Goal: Use online tool/utility: Utilize a website feature to perform a specific function

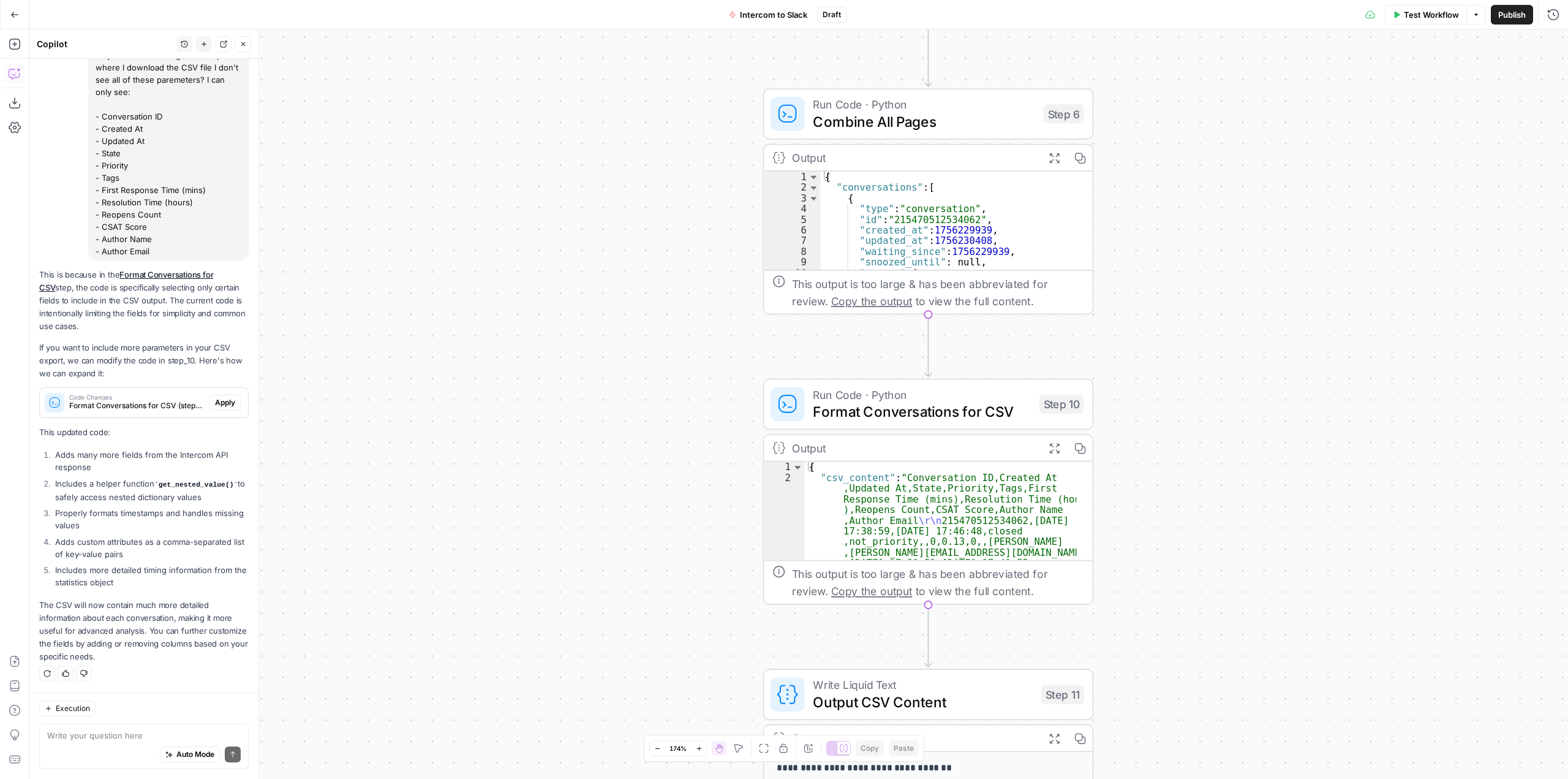
scroll to position [1862, 0]
click at [220, 403] on span "Apply" at bounding box center [225, 402] width 20 height 11
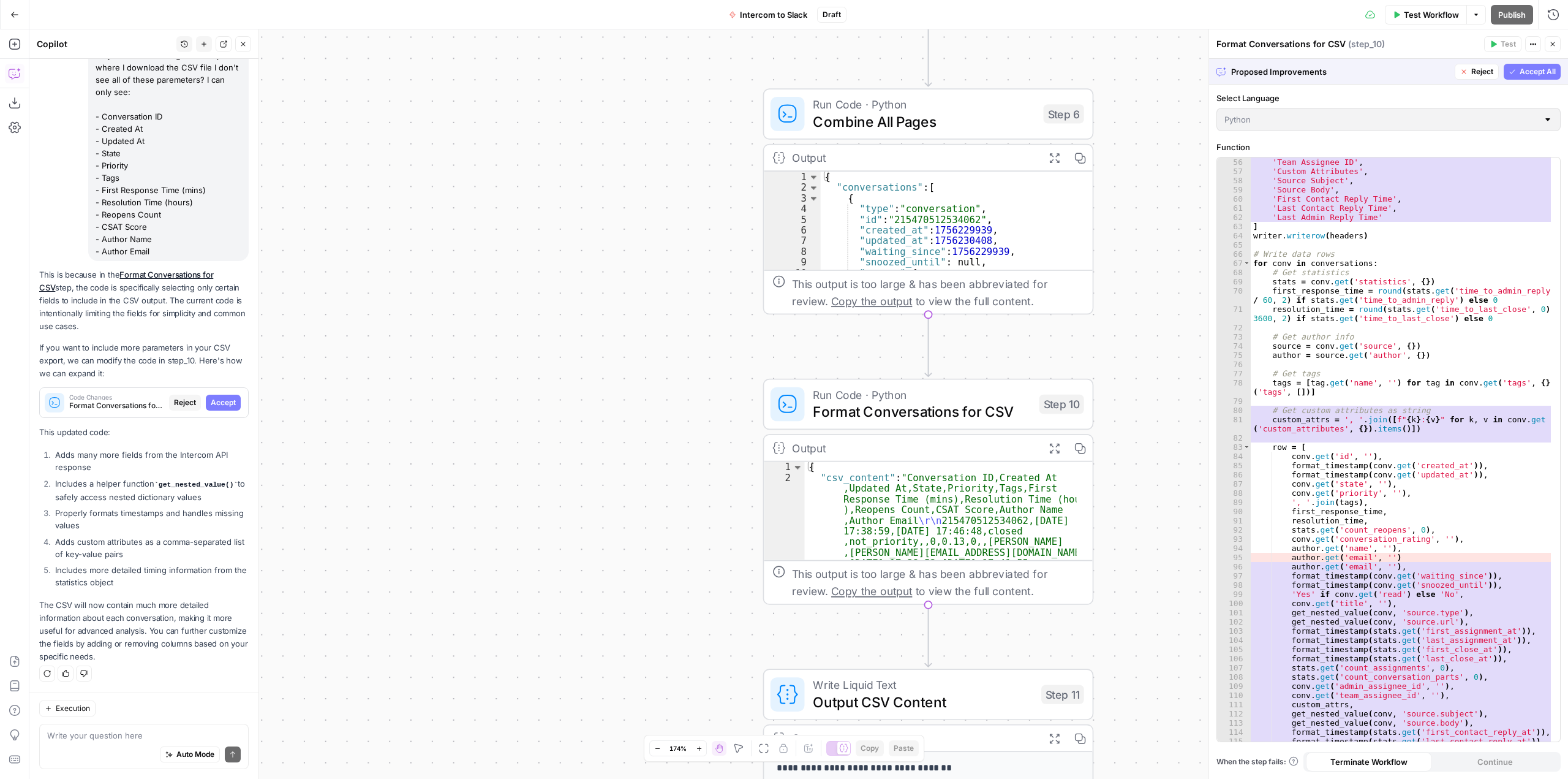
scroll to position [602, 0]
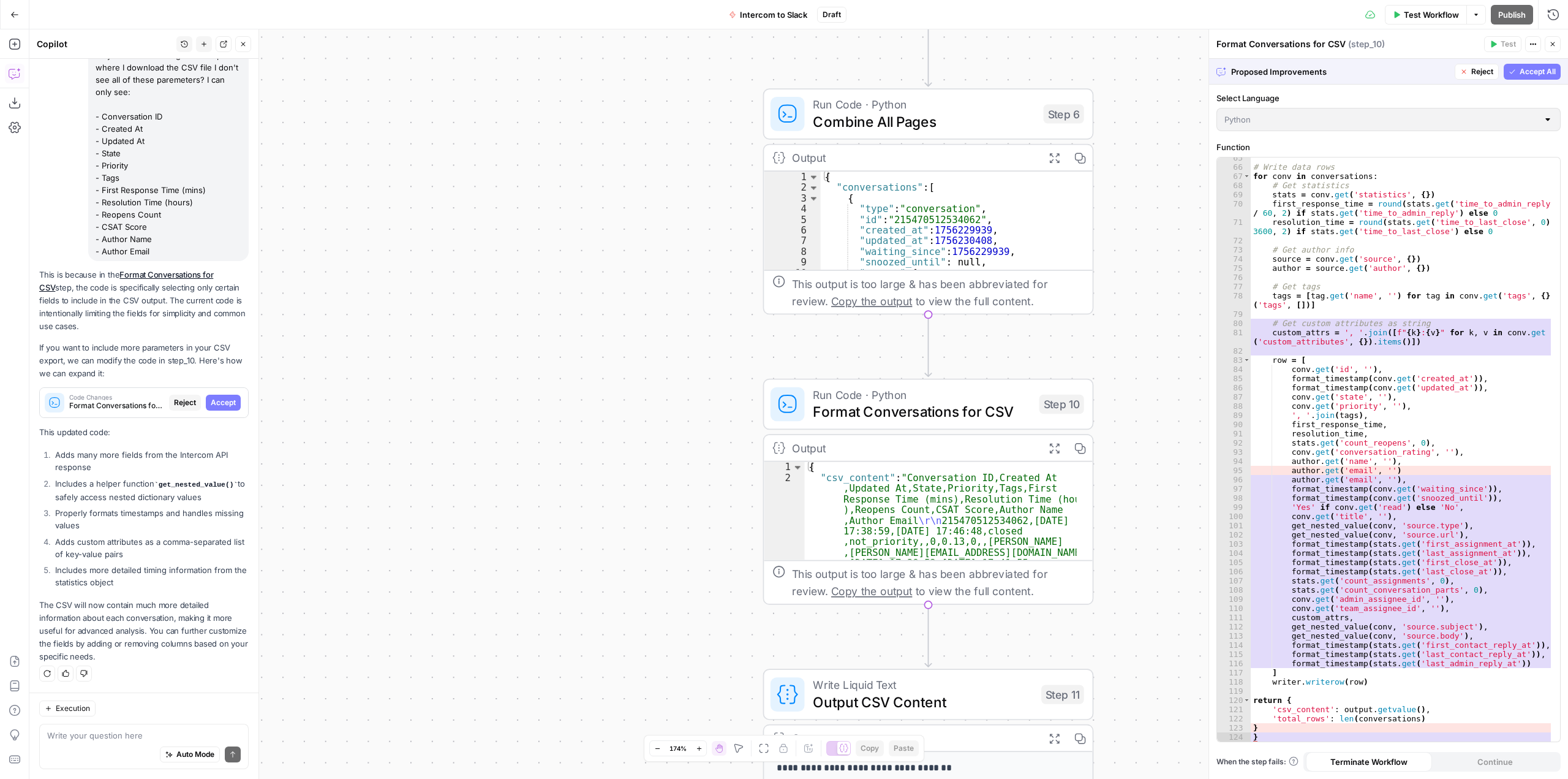
click at [1543, 64] on button "Accept All" at bounding box center [1532, 72] width 57 height 16
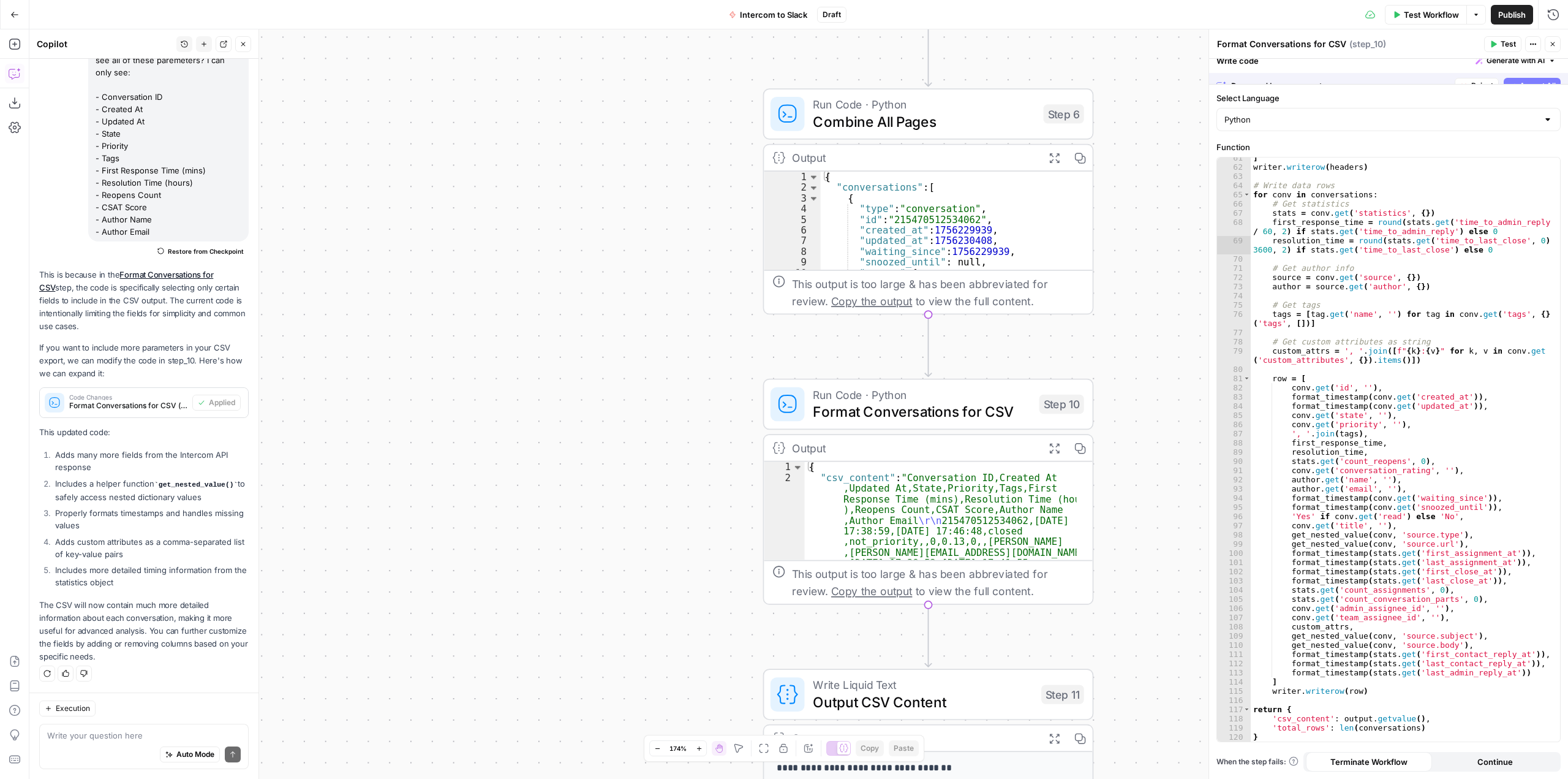
scroll to position [565, 0]
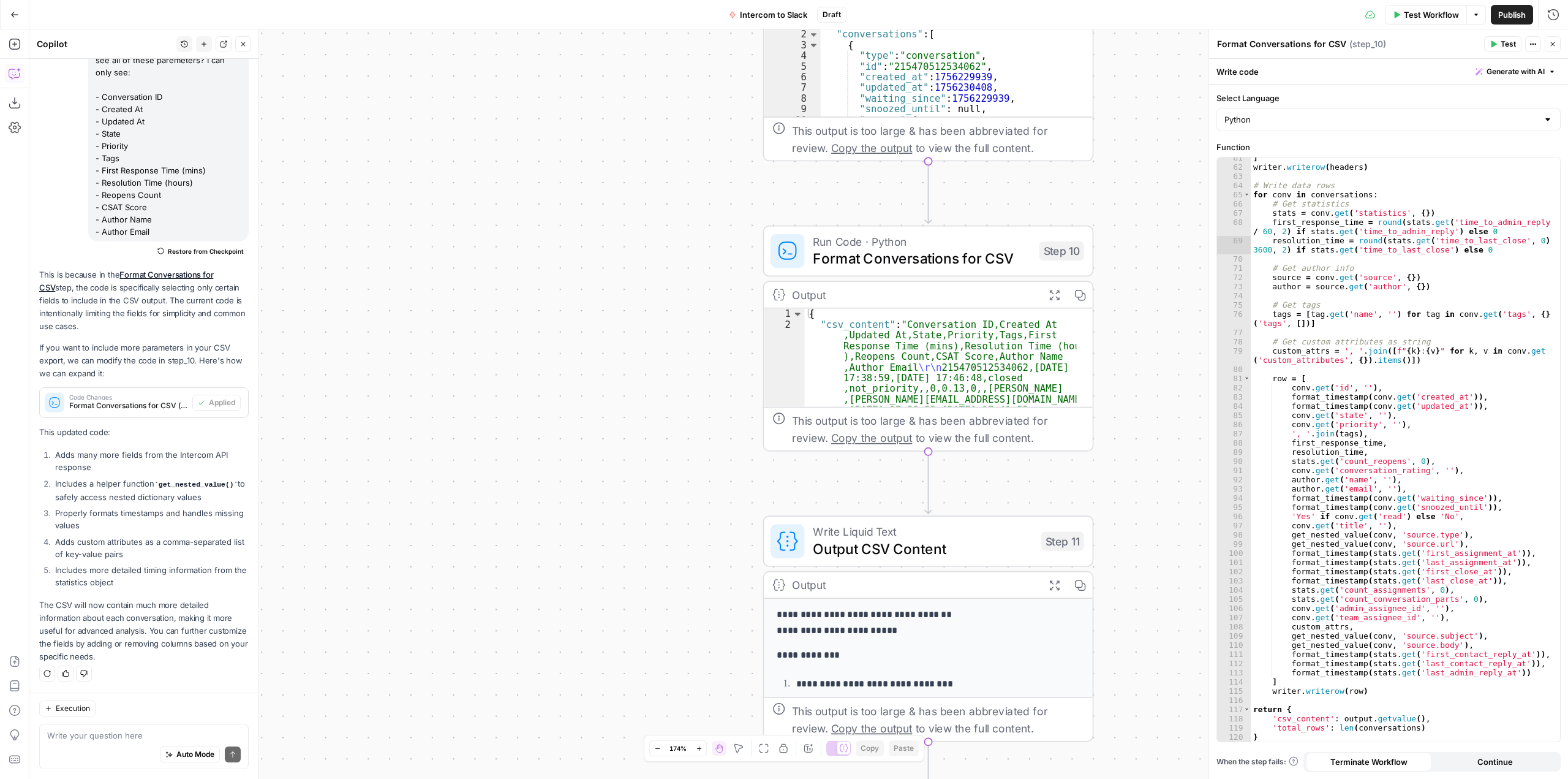
click at [1426, 10] on span "Test Workflow" at bounding box center [1431, 15] width 55 height 12
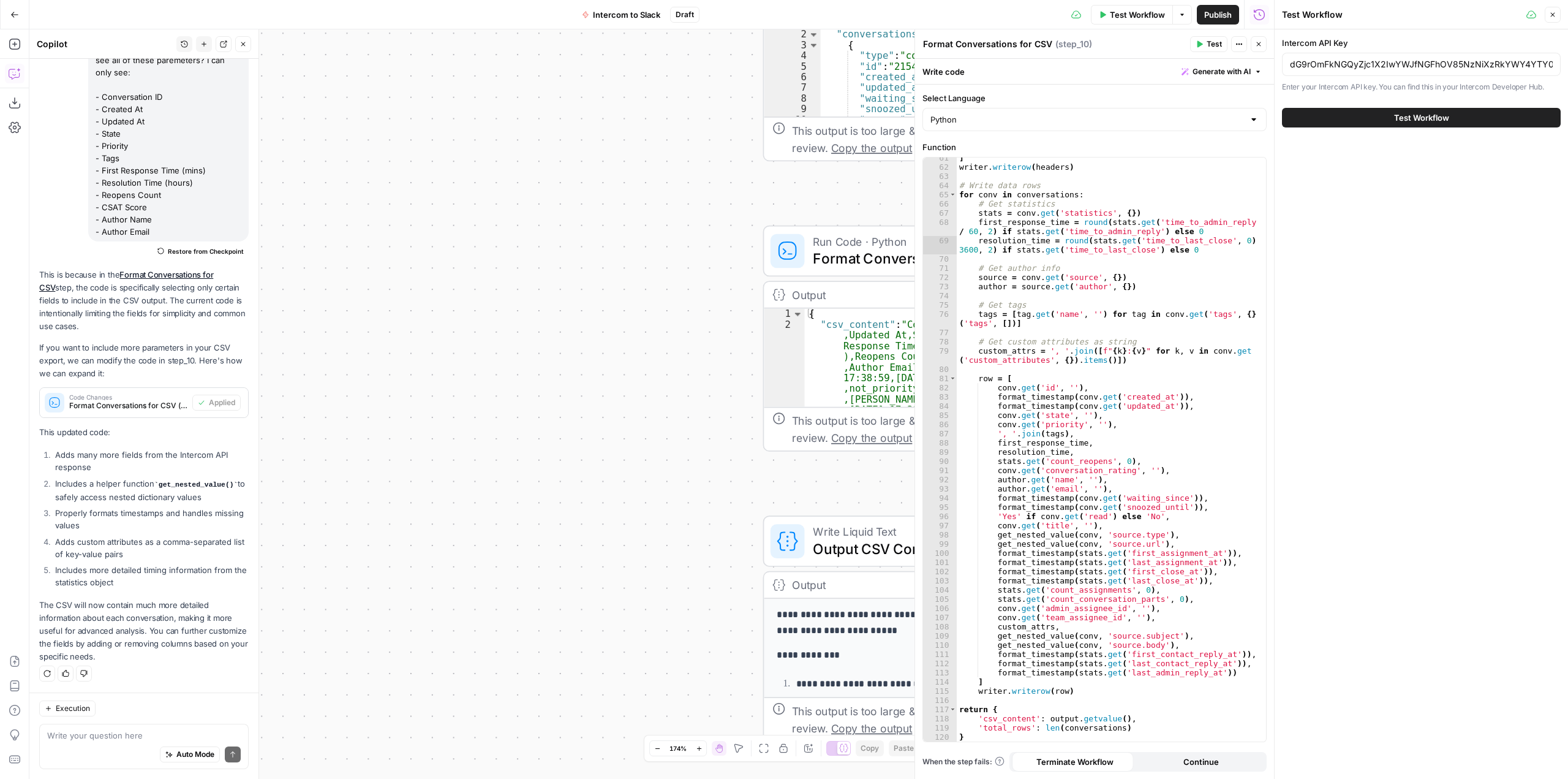
scroll to position [1901, 0]
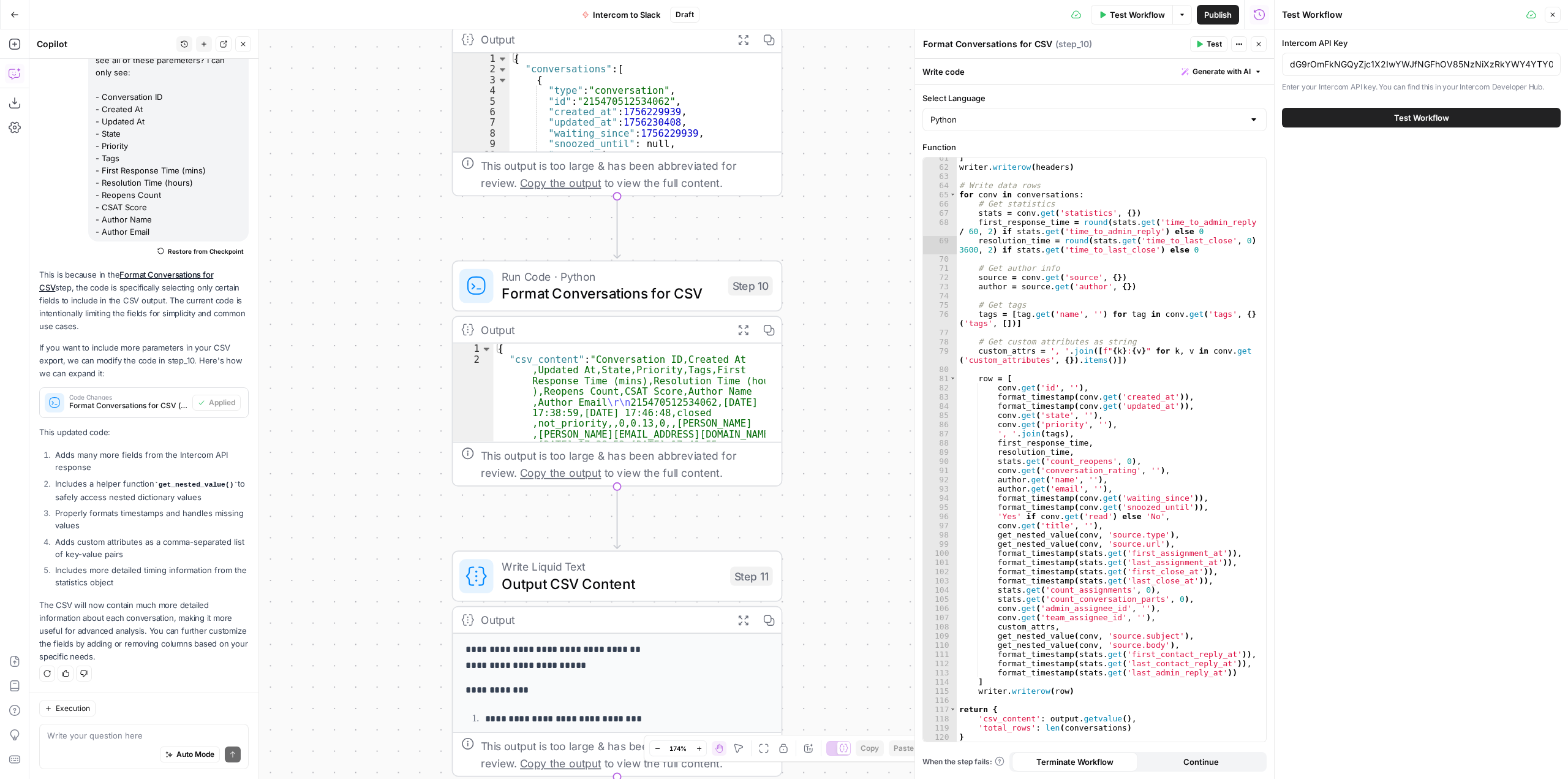
drag, startPoint x: 660, startPoint y: 299, endPoint x: 349, endPoint y: 334, distance: 313.0
click at [349, 334] on div "Workflow Set Inputs Inputs Call API Call API Step 1 Output Expand Output Copy 1…" at bounding box center [651, 404] width 1245 height 749
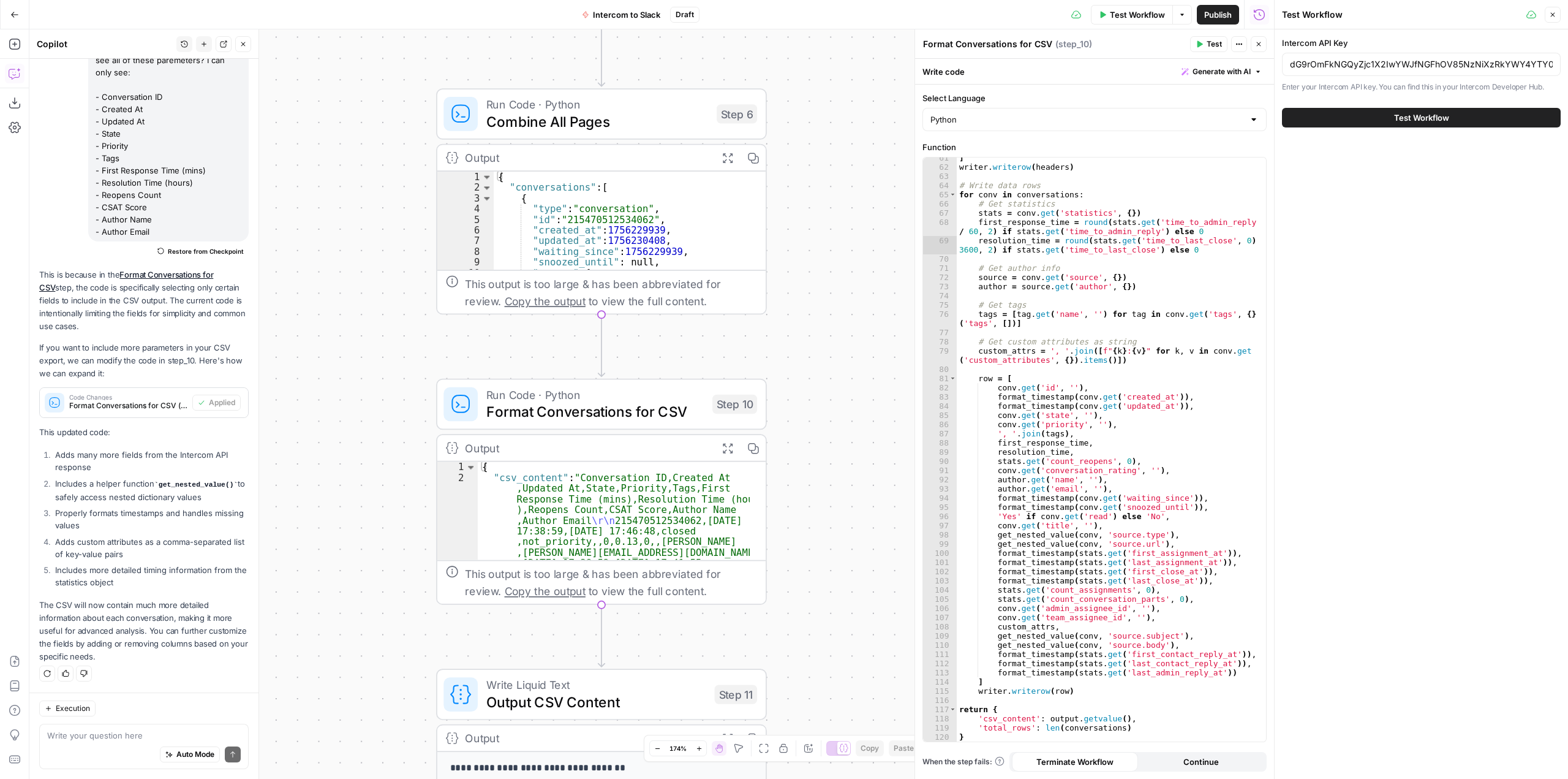
click at [1430, 119] on span "Test Workflow" at bounding box center [1422, 117] width 55 height 12
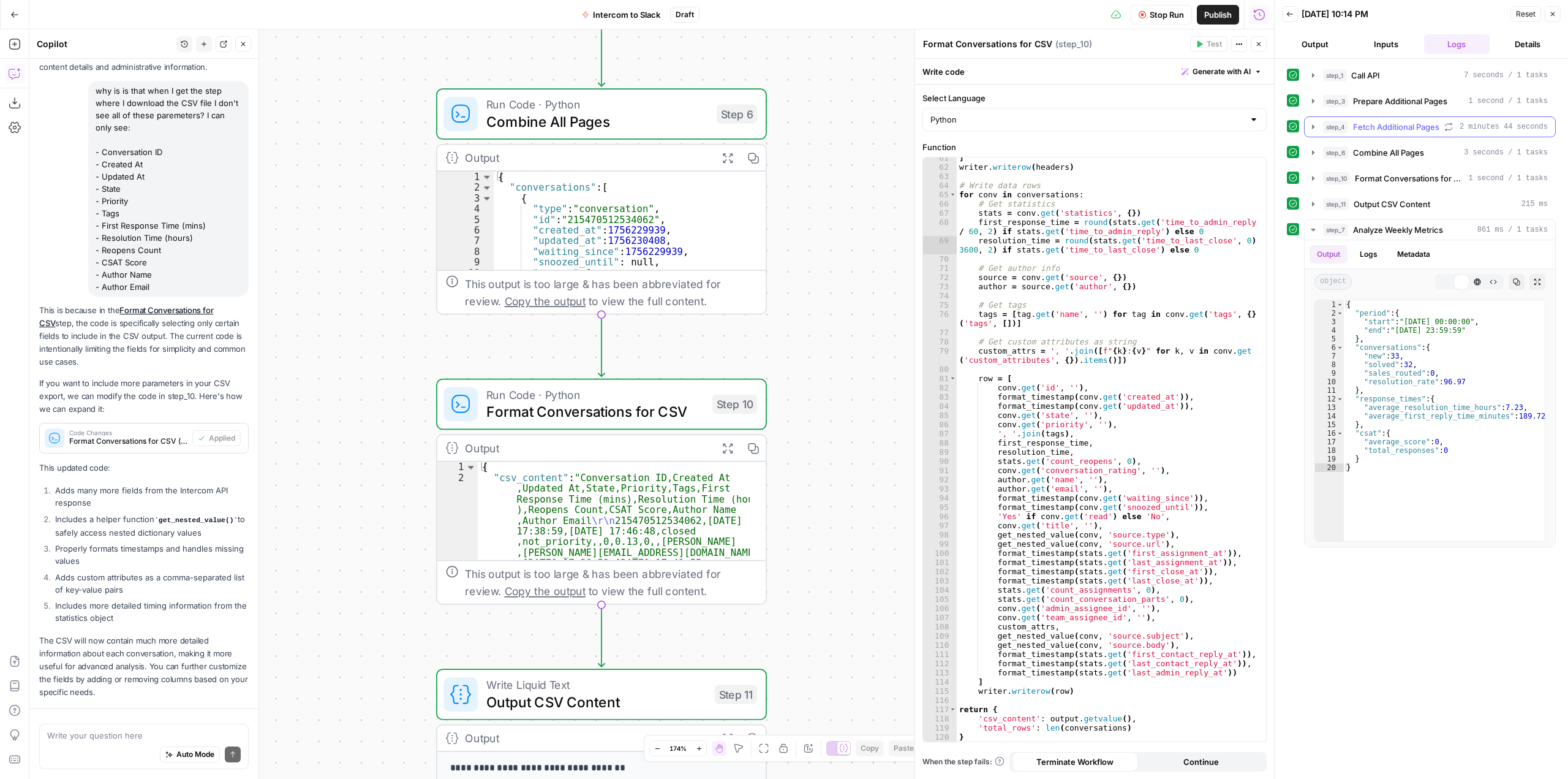
click at [1473, 615] on div "step_1 Call API 7 seconds / 1 tasks step_3 Prepare Additional Pages 1 second / …" at bounding box center [1421, 418] width 269 height 708
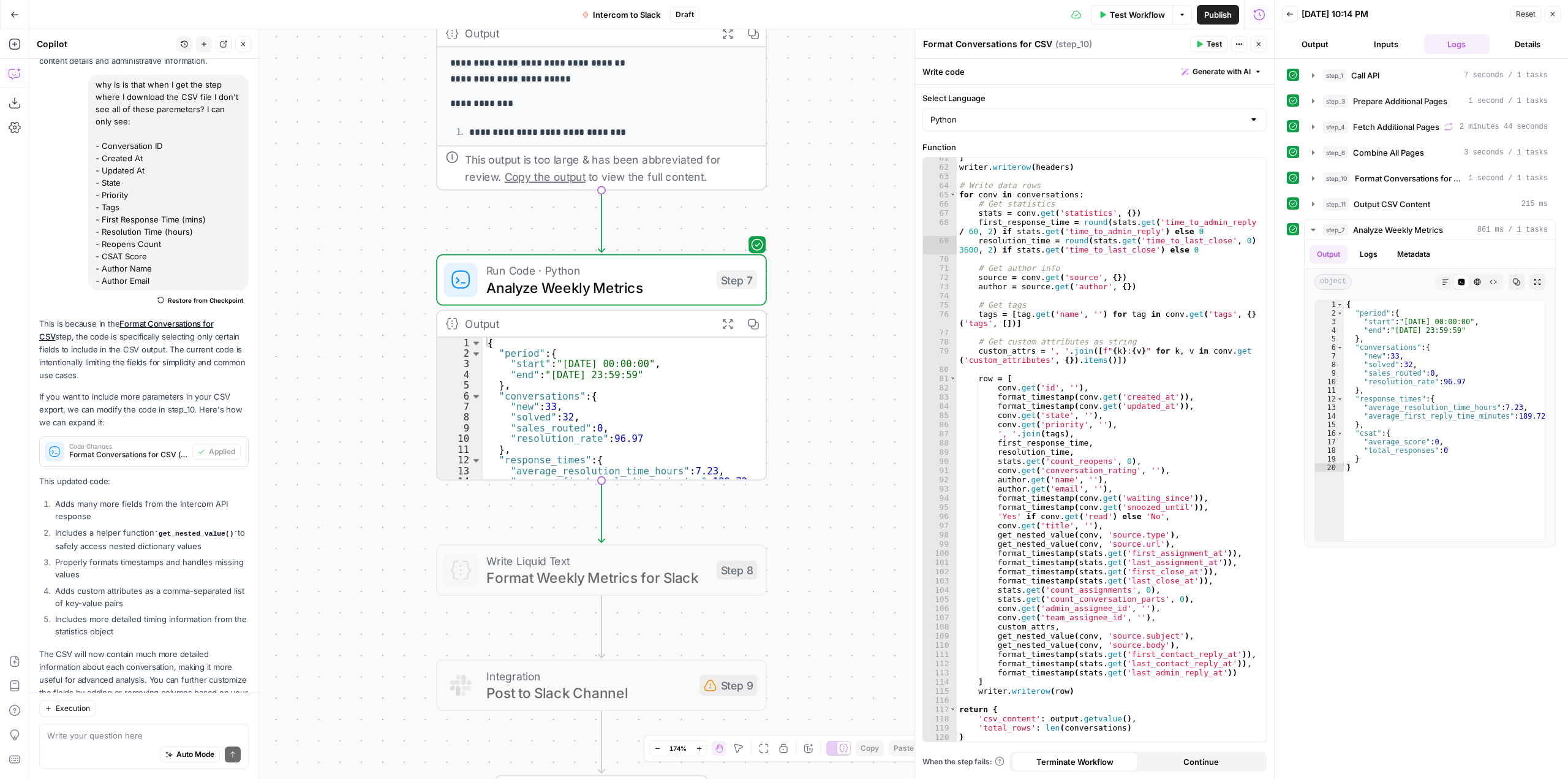
scroll to position [1901, 0]
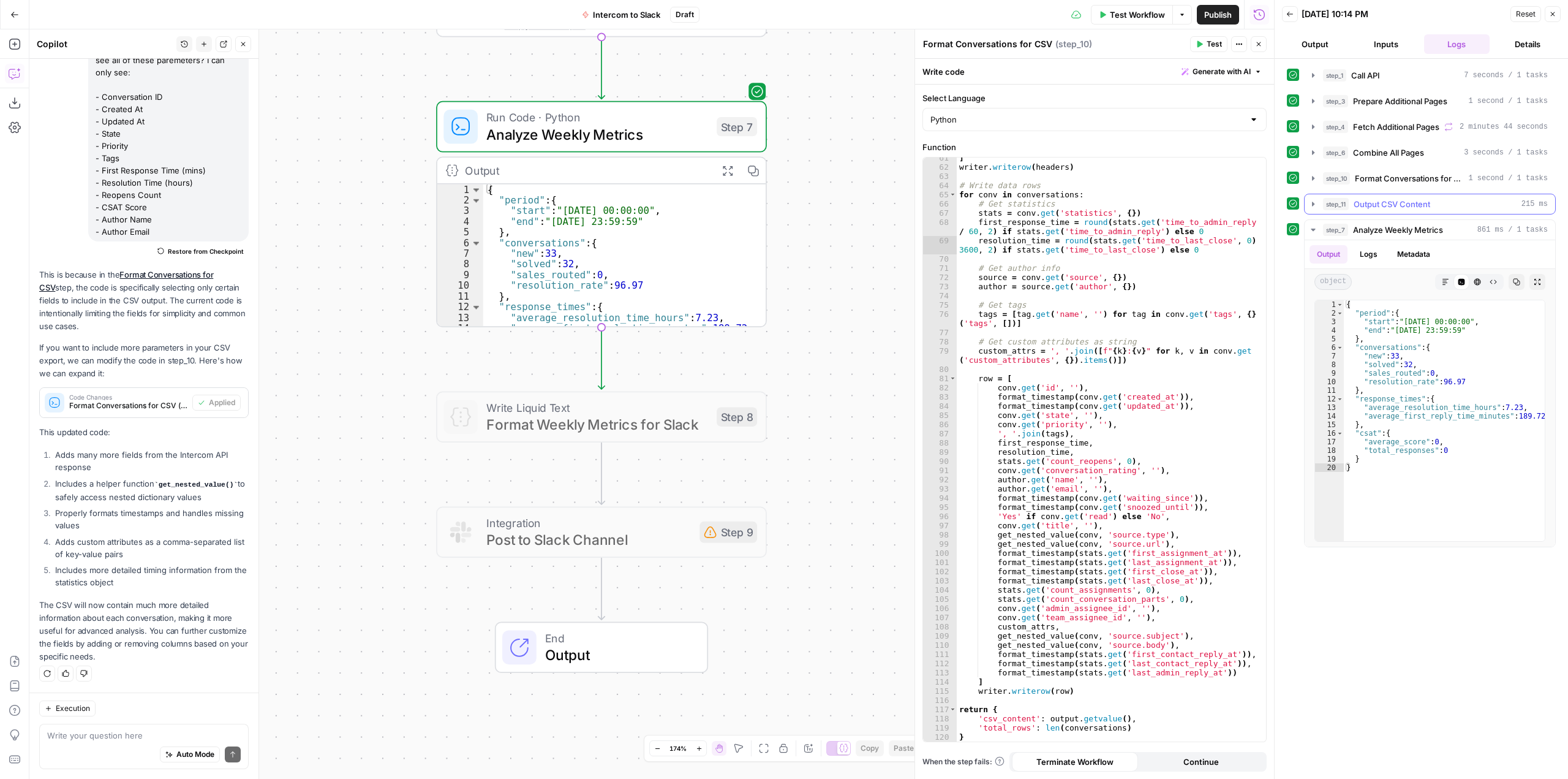
click at [1313, 207] on icon "button" at bounding box center [1313, 204] width 9 height 9
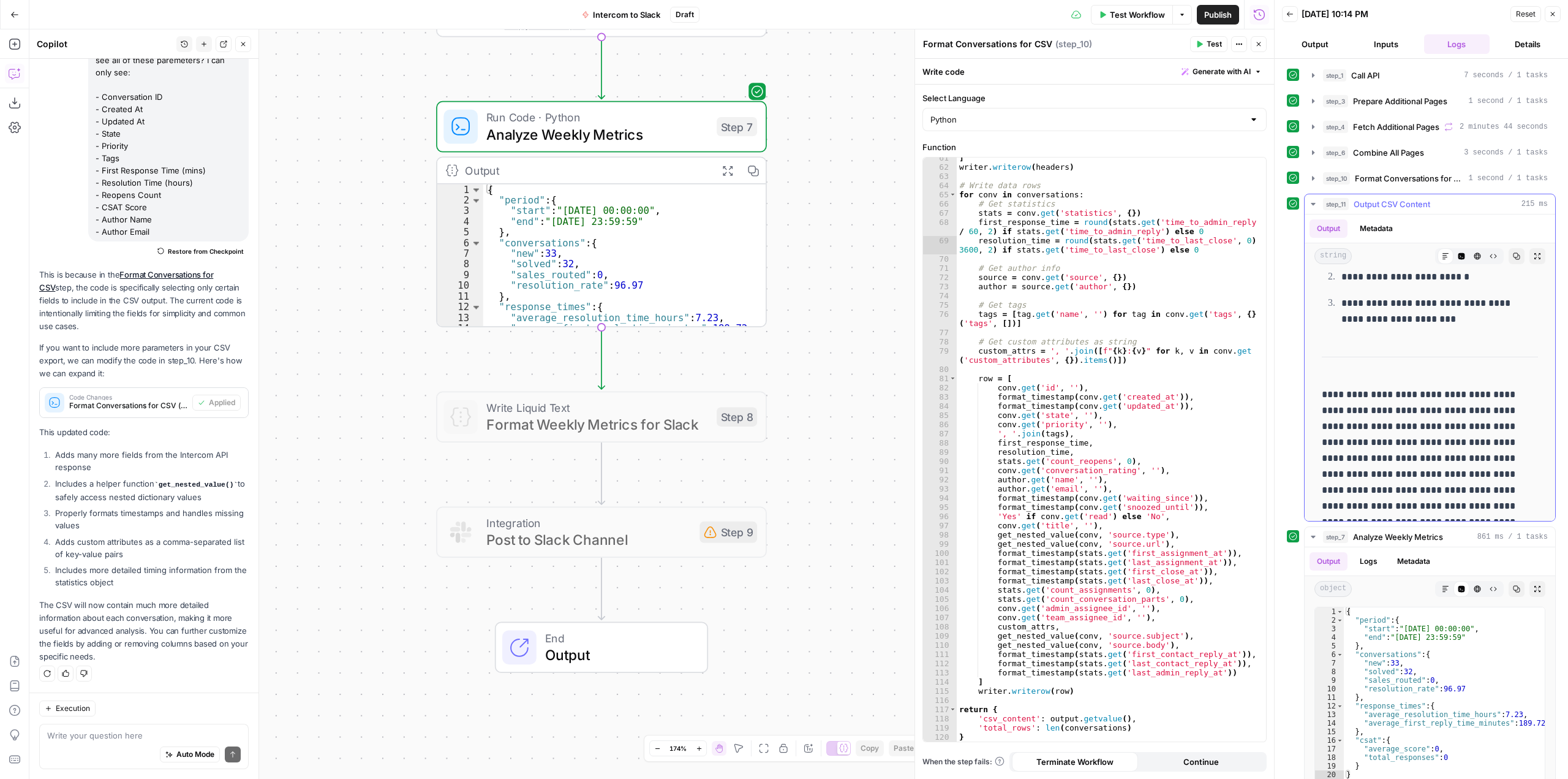
click at [1513, 256] on icon "button" at bounding box center [1516, 256] width 7 height 7
